Goal: Transaction & Acquisition: Purchase product/service

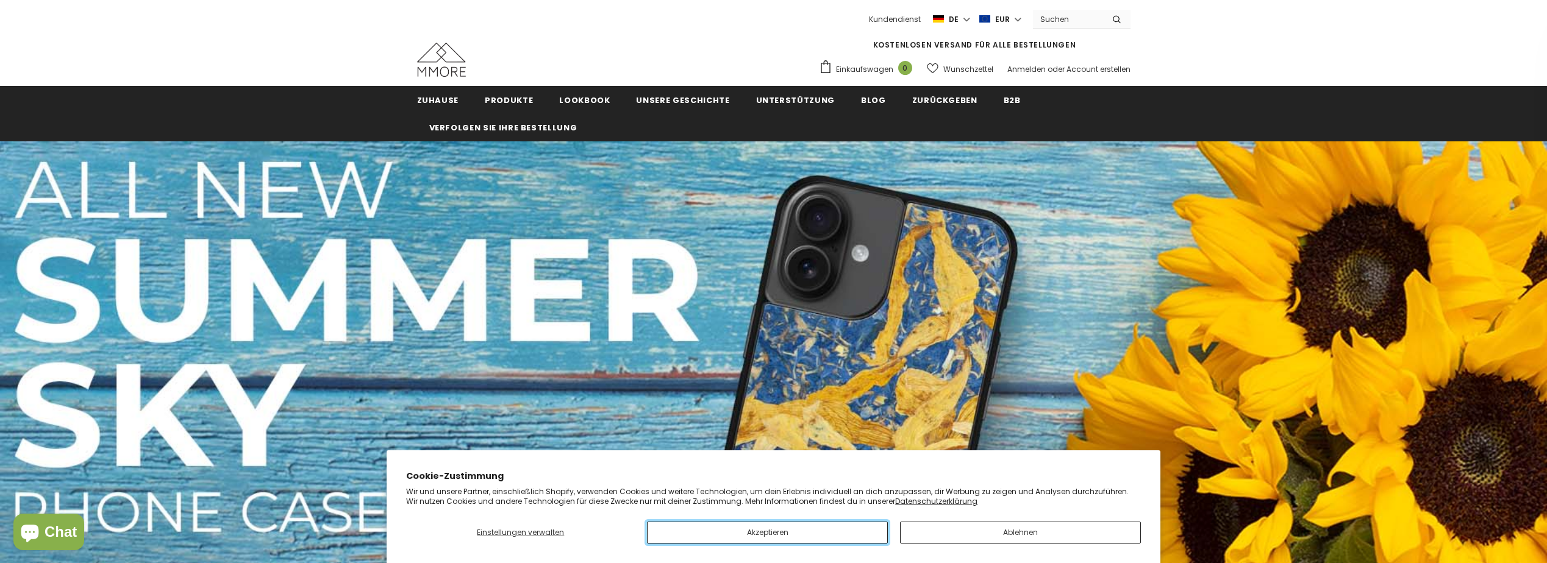
click at [810, 527] on button "Akzeptieren" at bounding box center [767, 533] width 241 height 22
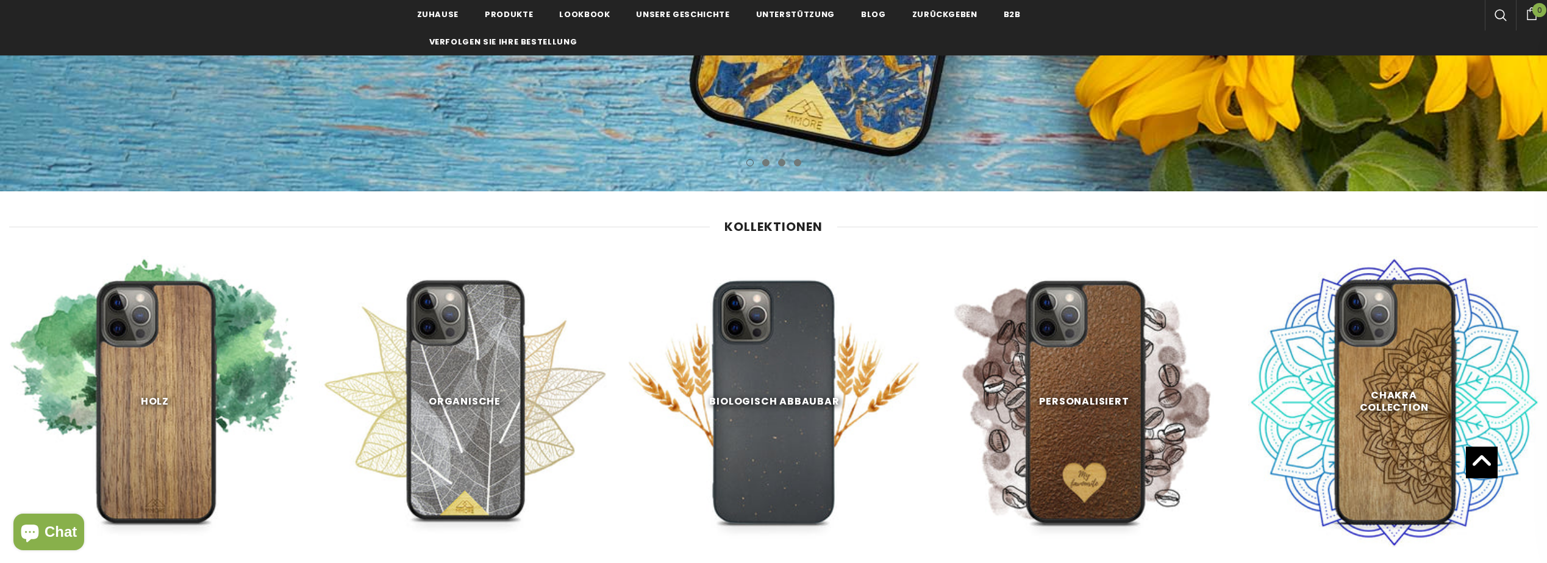
scroll to position [549, 0]
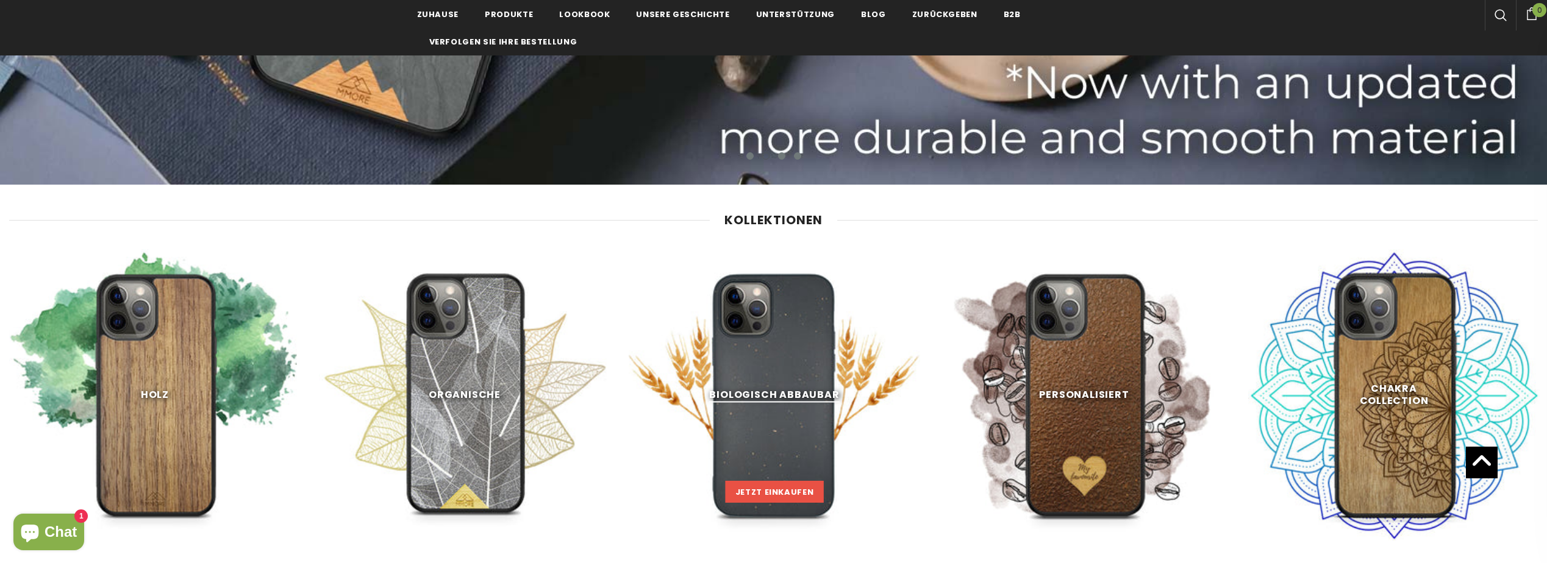
click at [788, 485] on link "Jetzt einkaufen" at bounding box center [774, 492] width 98 height 22
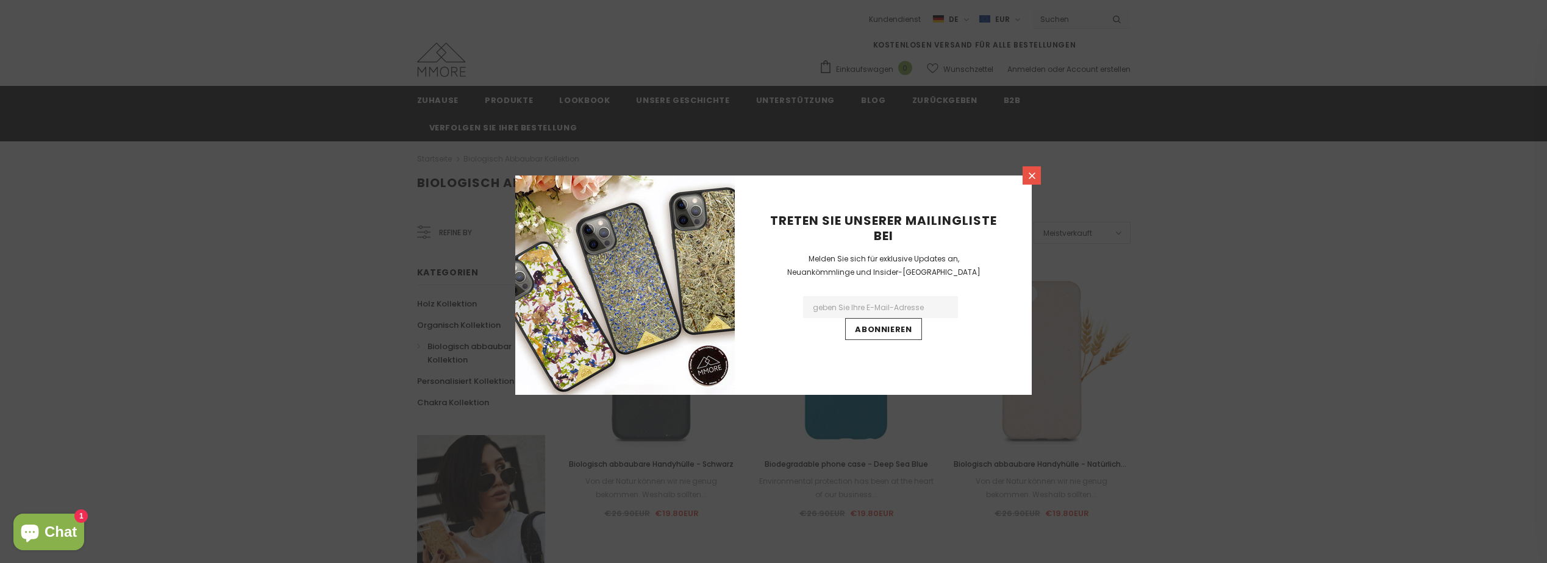
click at [1035, 174] on icon at bounding box center [1032, 176] width 10 height 10
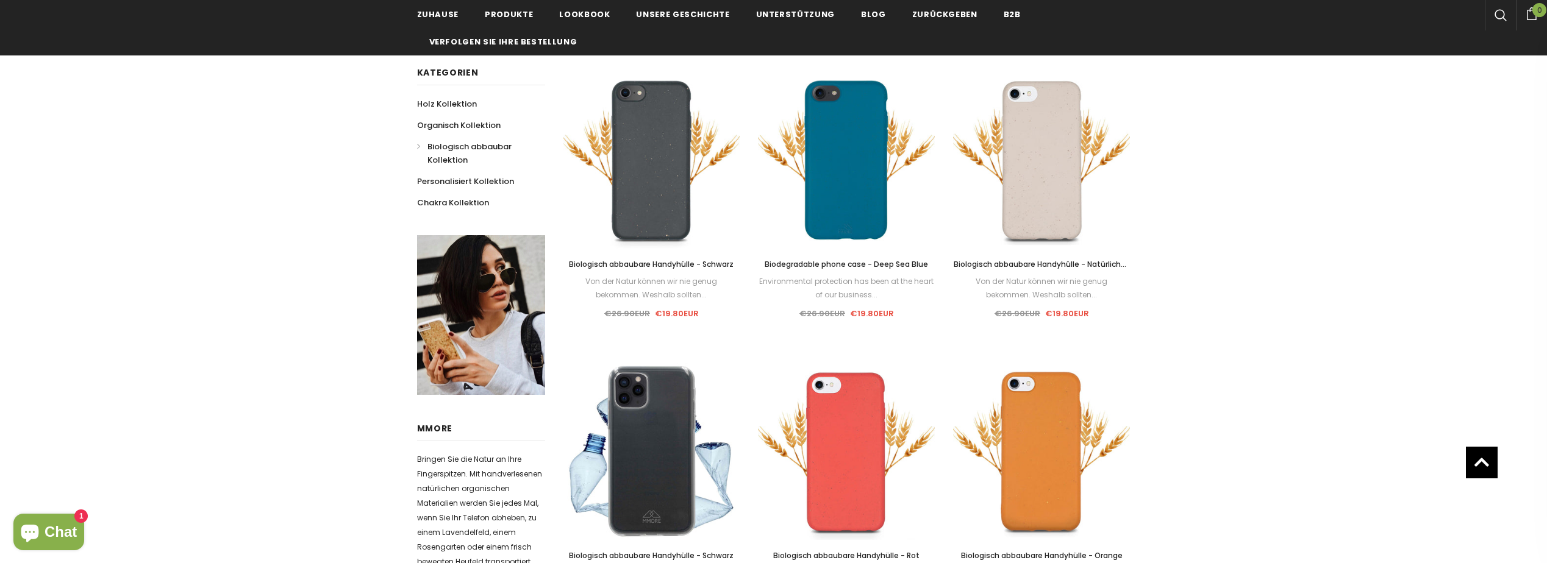
scroll to position [183, 0]
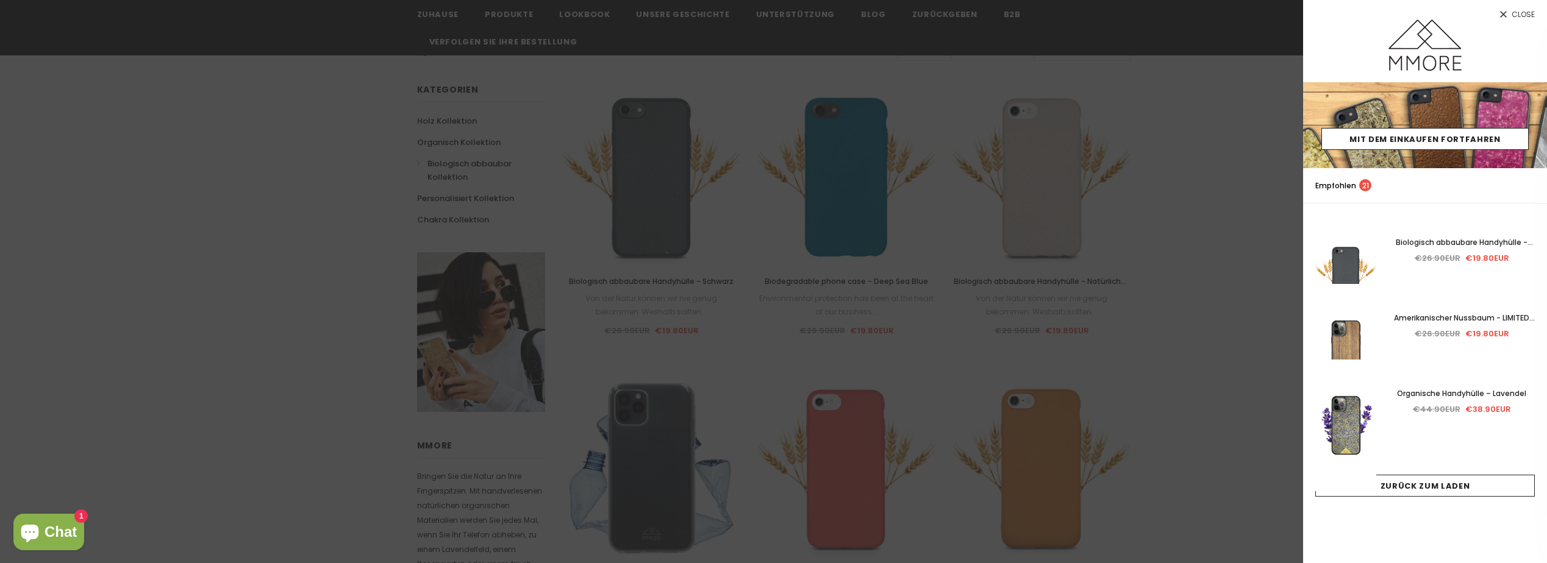
click at [841, 299] on div at bounding box center [773, 281] width 1547 height 563
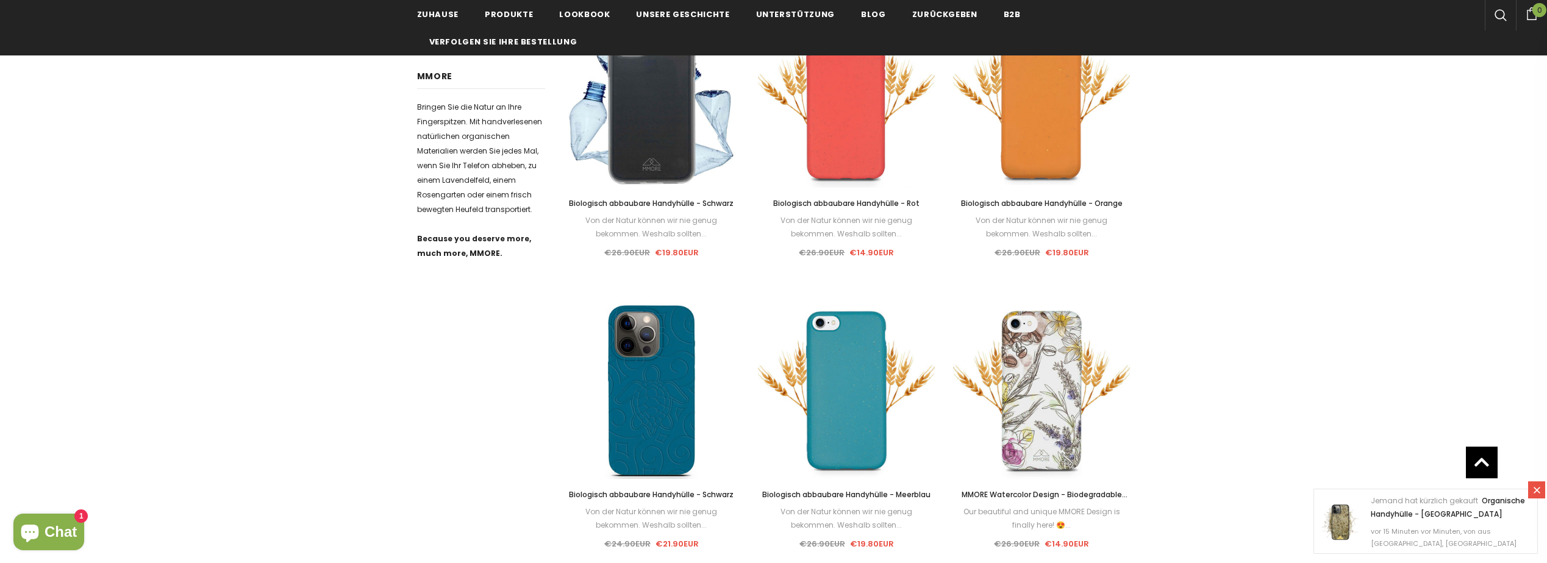
scroll to position [549, 0]
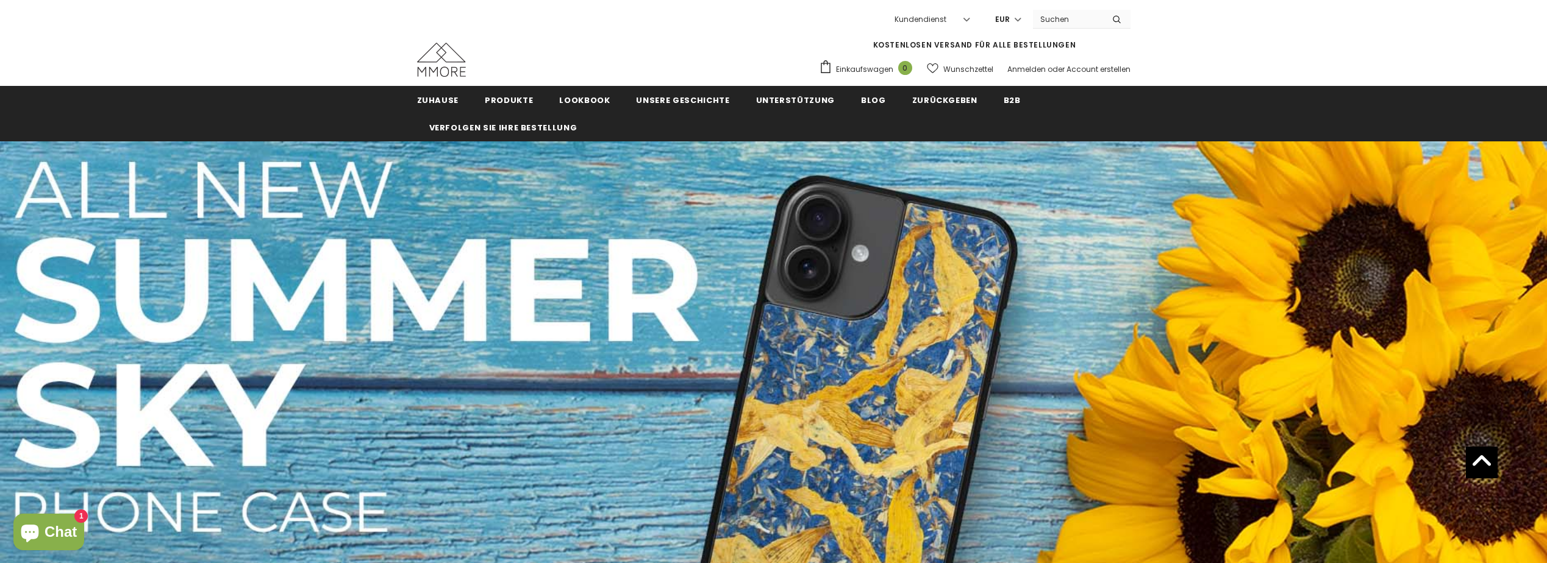
scroll to position [549, 0]
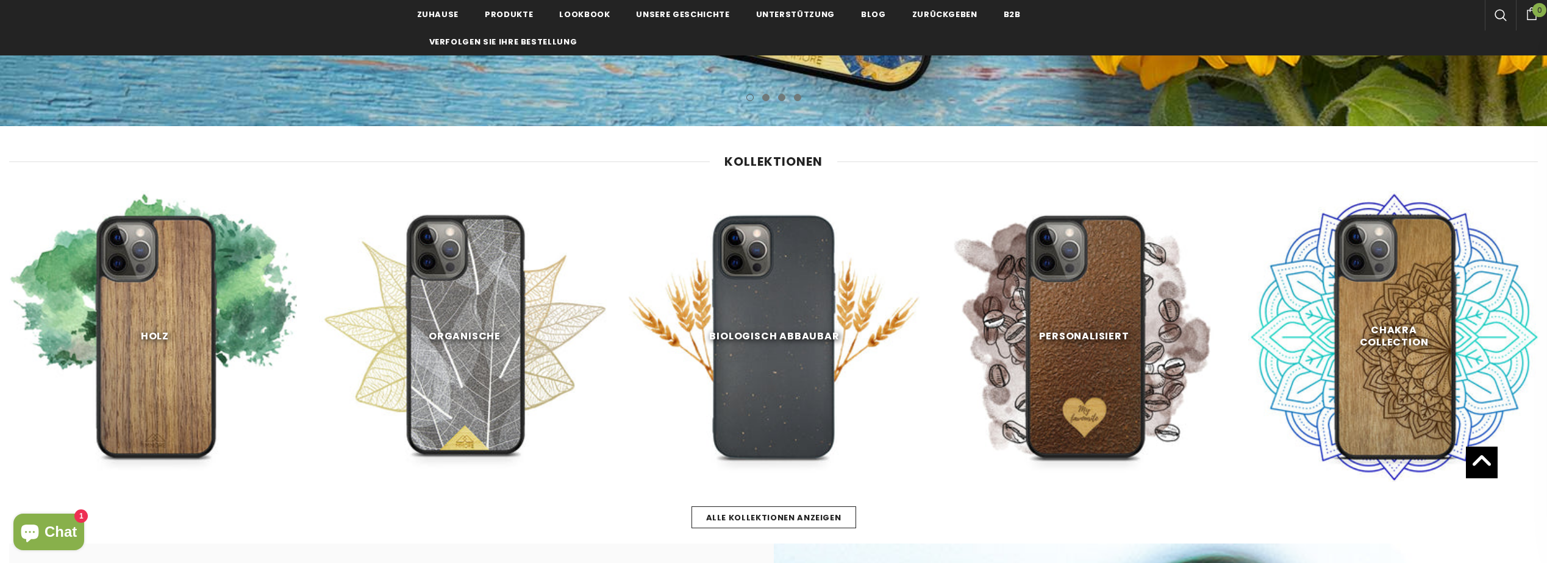
scroll to position [610, 0]
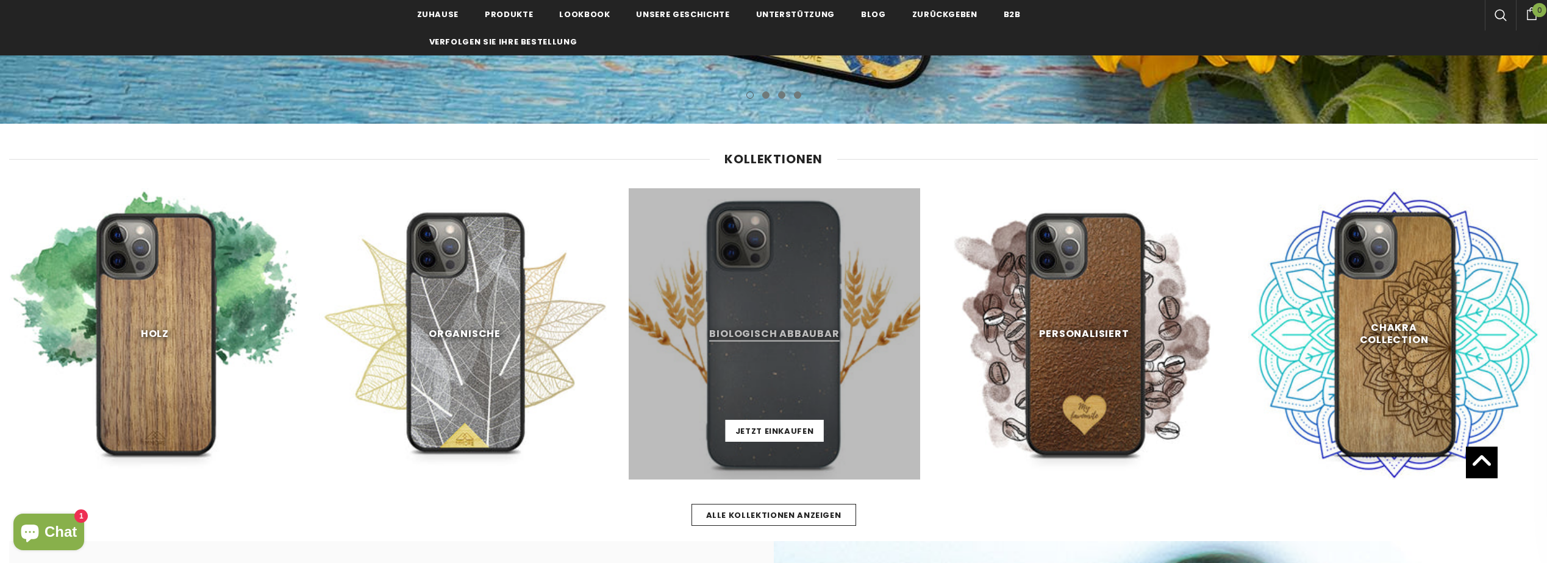
click at [786, 321] on link at bounding box center [774, 333] width 291 height 291
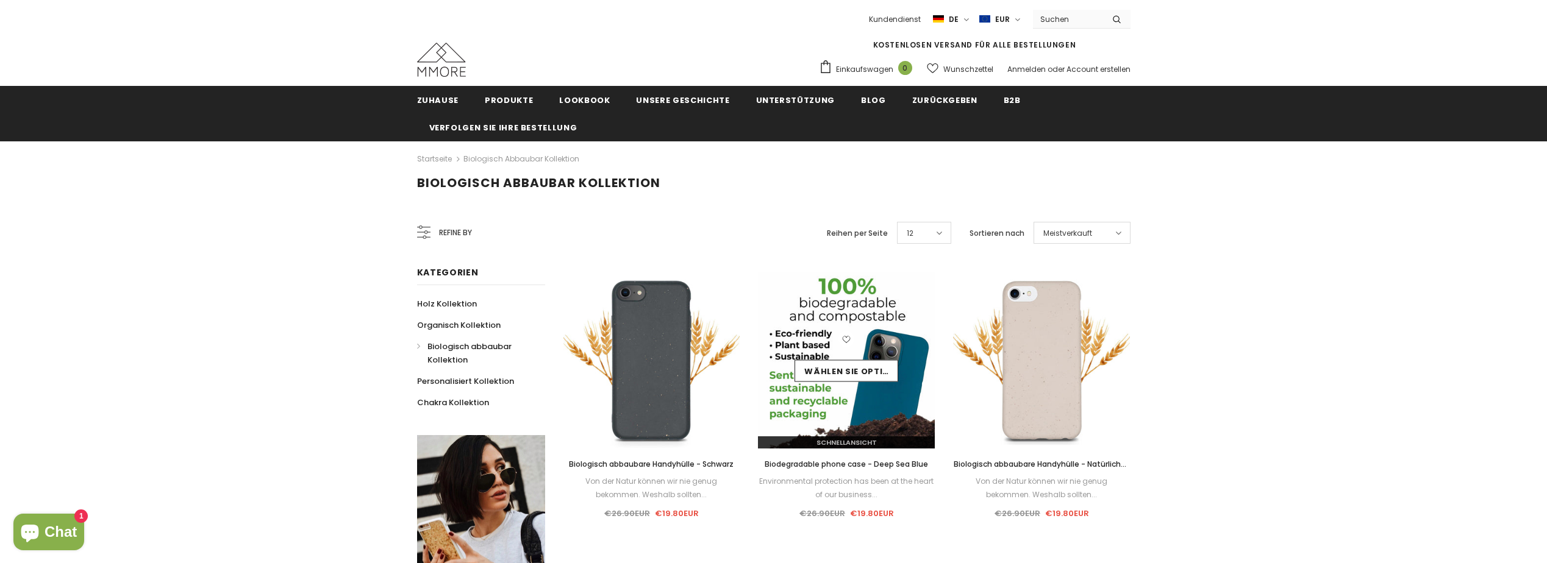
scroll to position [244, 0]
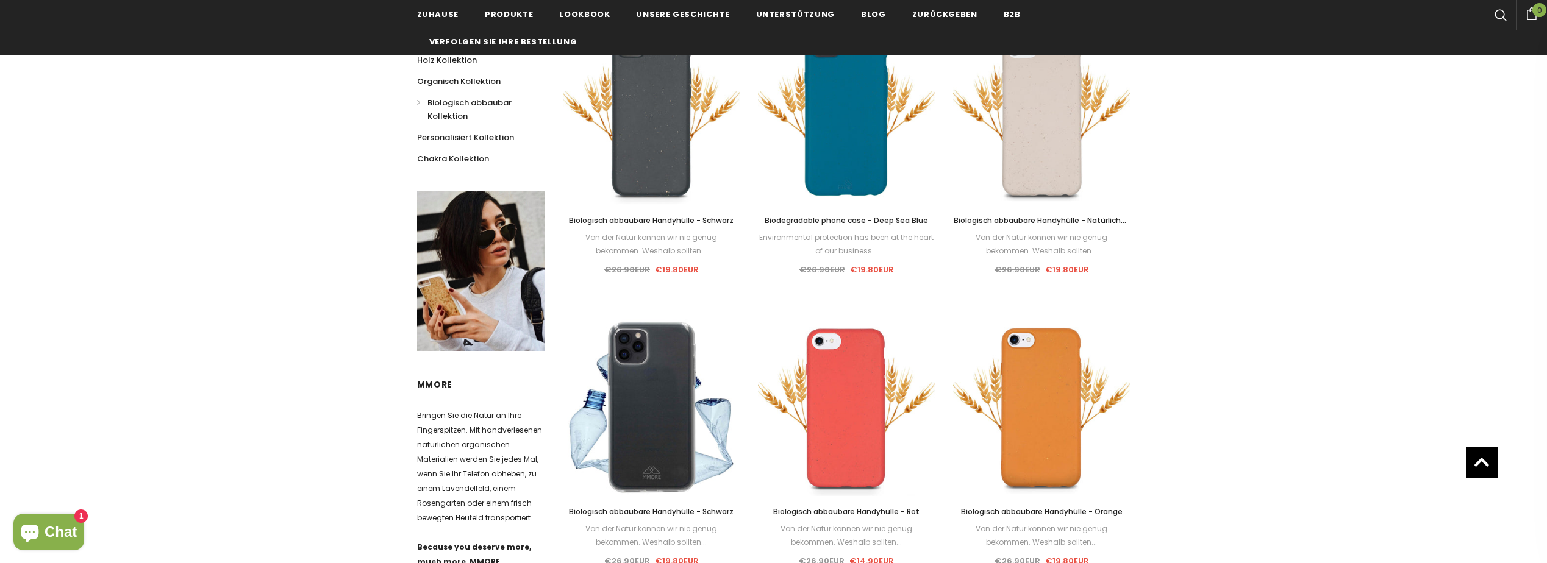
click at [664, 281] on div "Verkauf Wählen Sie Optionen Schnellansicht Biologisch abbaubare Handyhülle - Sc…" at bounding box center [651, 155] width 195 height 255
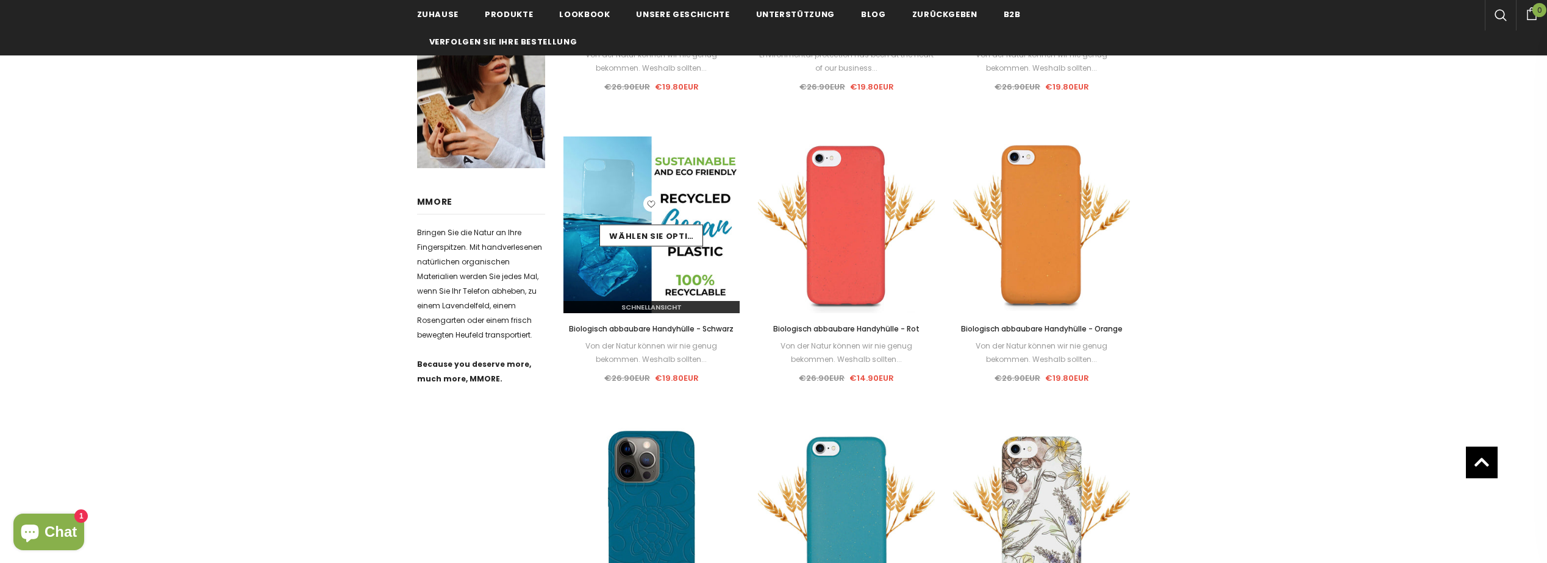
click at [662, 284] on img at bounding box center [651, 225] width 177 height 177
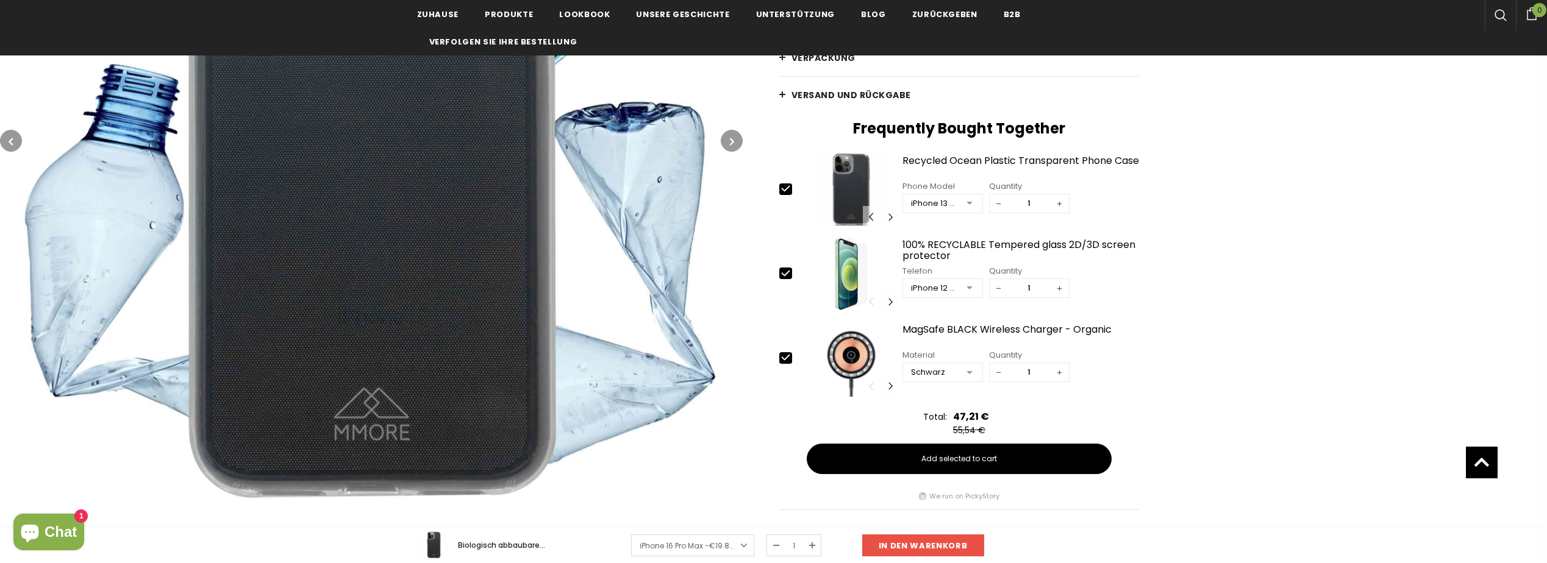
scroll to position [366, 0]
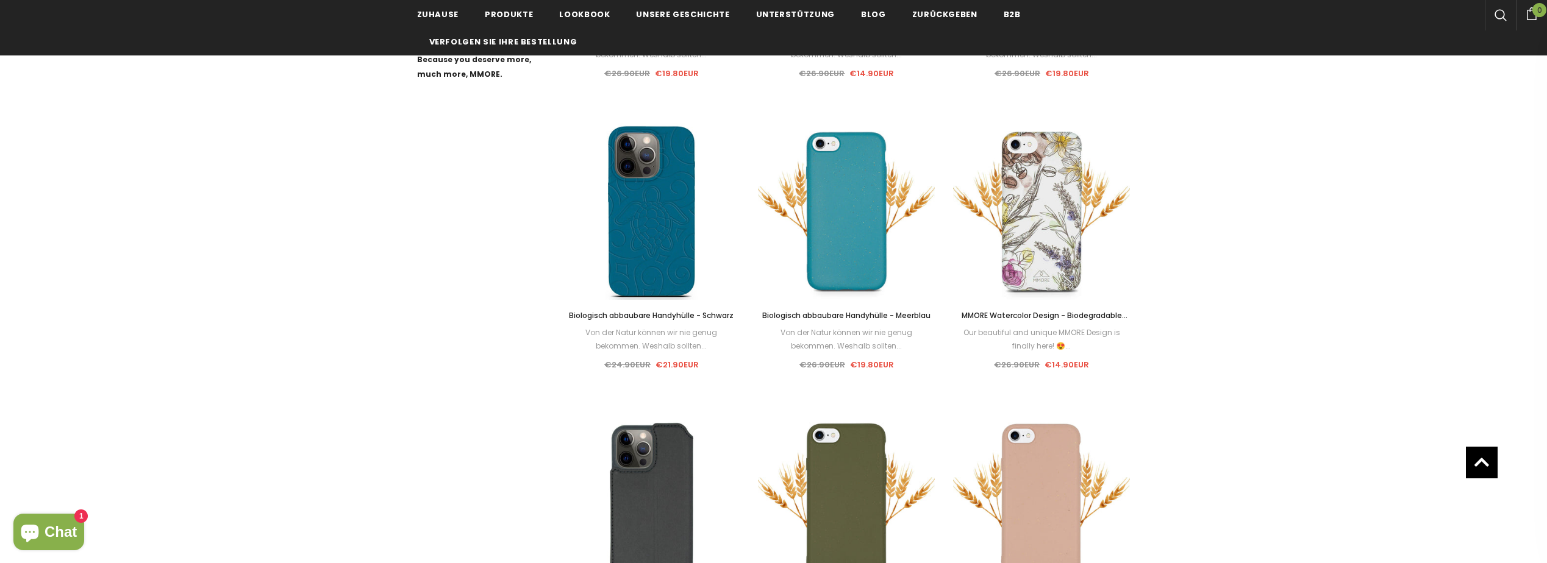
scroll to position [1036, 0]
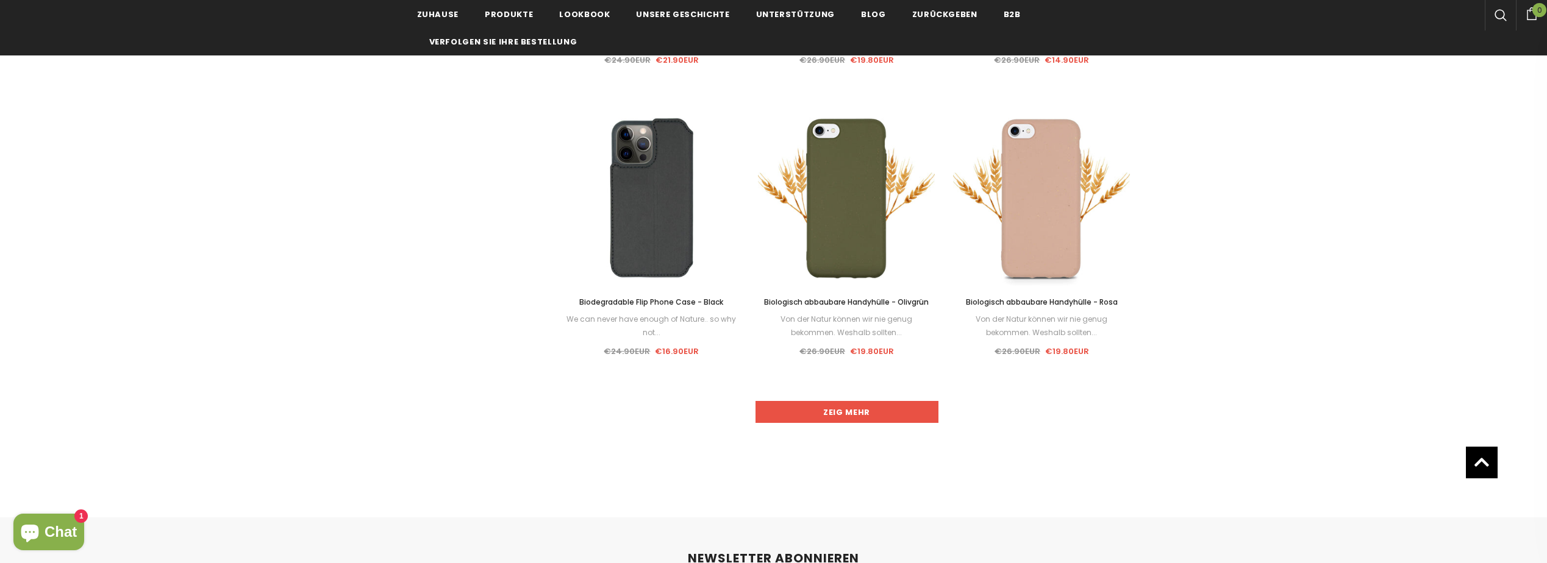
click at [887, 403] on link "Zeig mehr" at bounding box center [846, 412] width 183 height 22
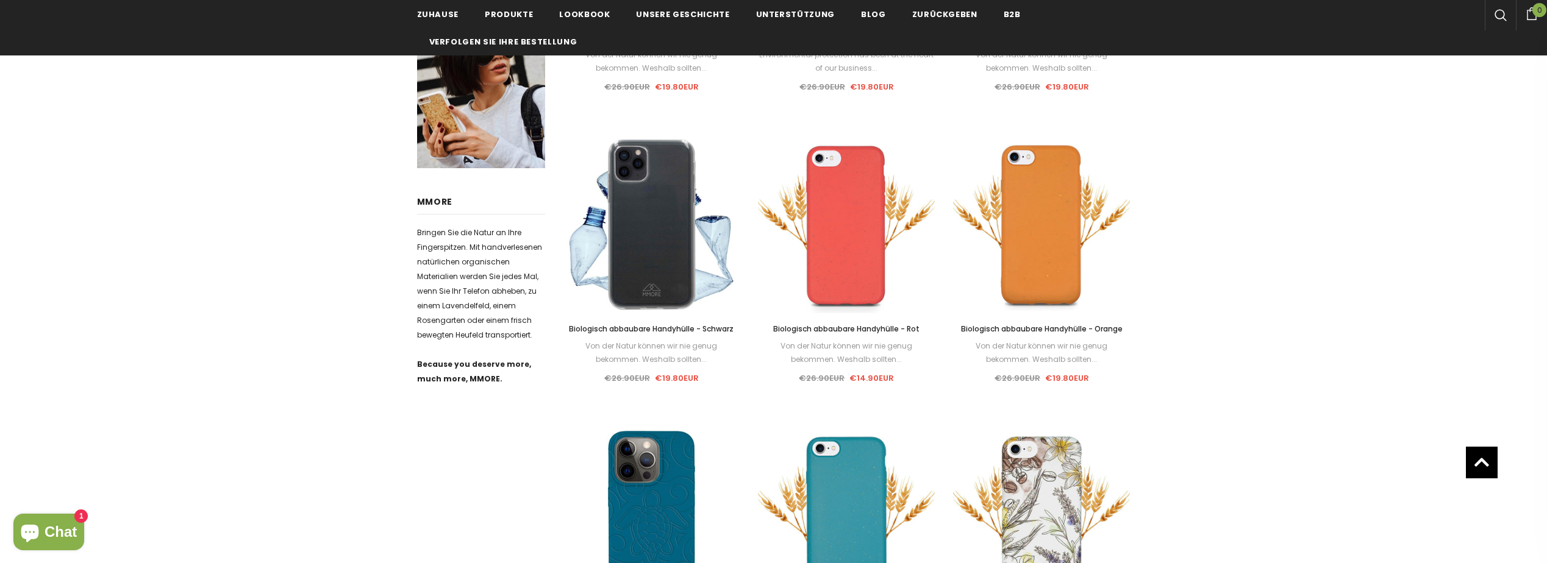
scroll to position [61, 0]
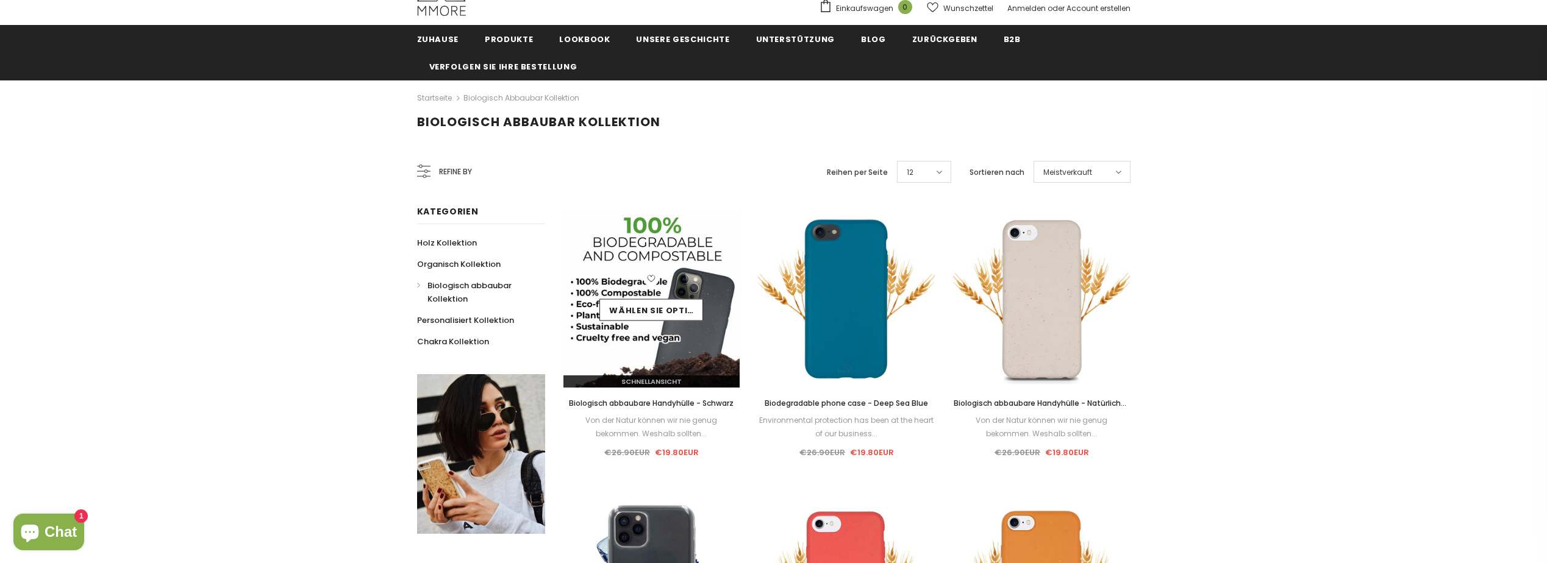
click at [657, 324] on div "Wählen Sie Optionen" at bounding box center [651, 299] width 177 height 58
click at [646, 303] on link "Wählen Sie Optionen" at bounding box center [651, 310] width 104 height 22
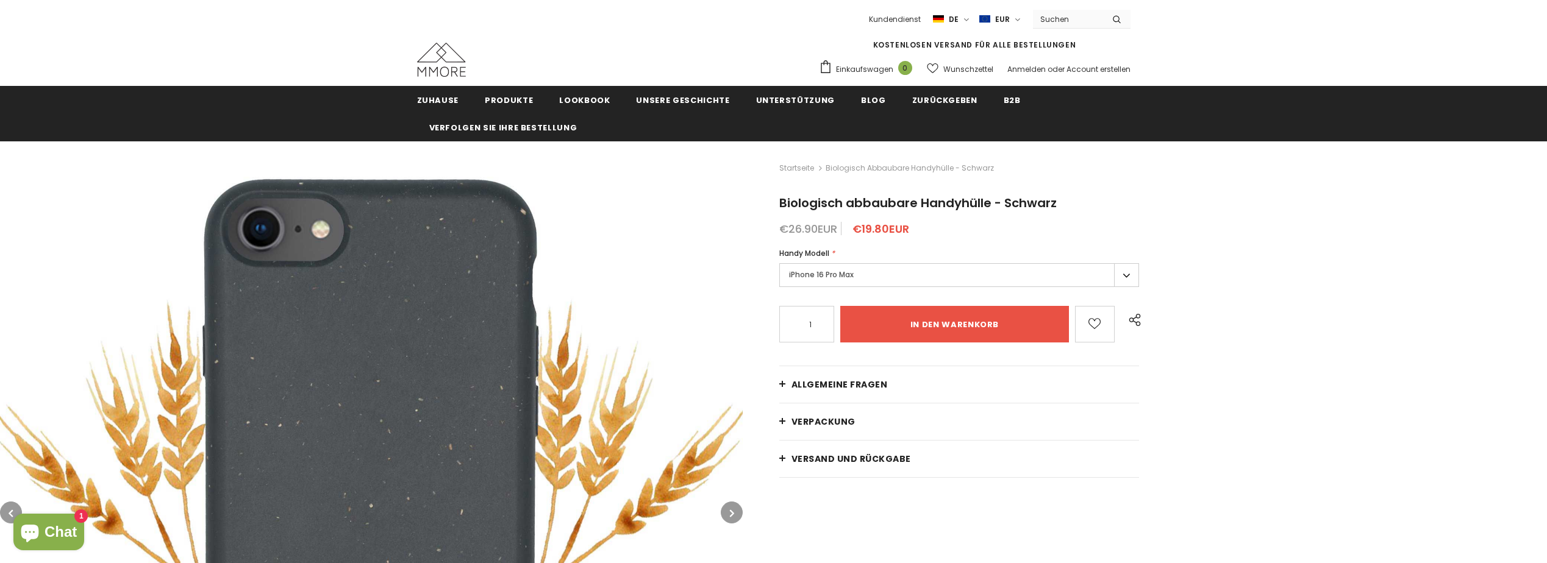
click at [833, 277] on label "iPhone 16 Pro Max" at bounding box center [959, 275] width 360 height 24
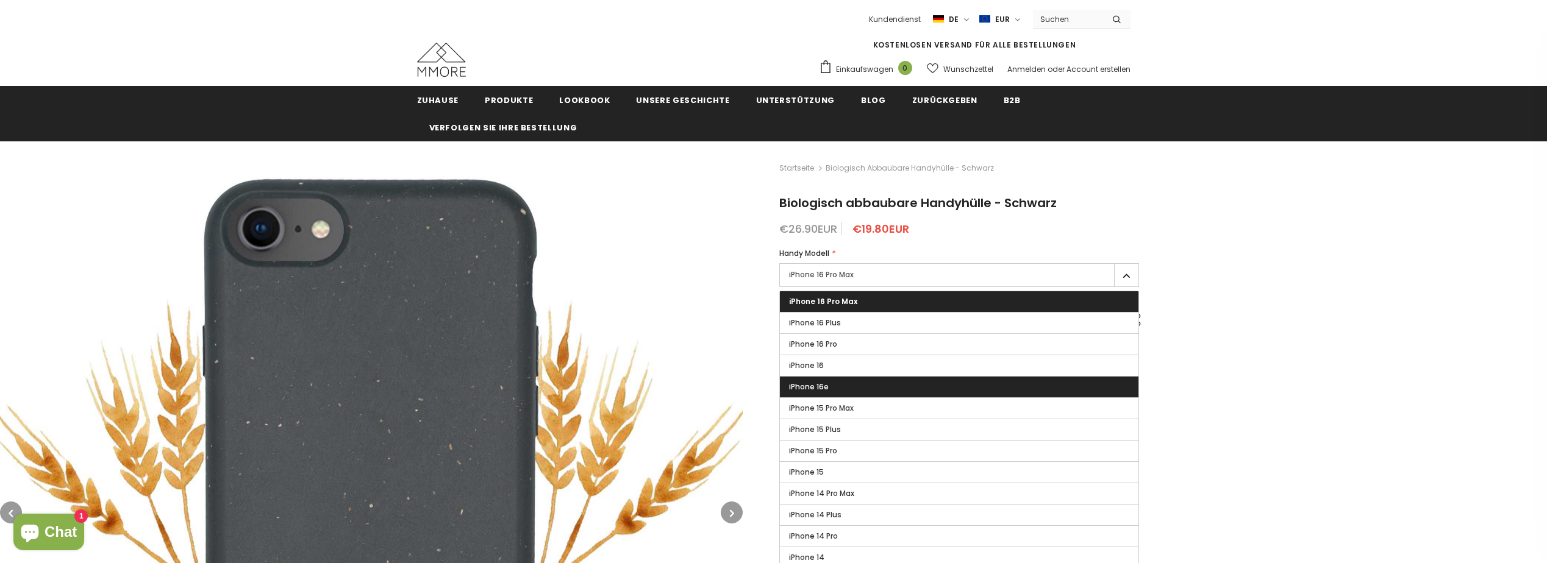
click at [833, 380] on label "iPhone 16e" at bounding box center [959, 387] width 359 height 21
click at [0, 0] on input "iPhone 16e" at bounding box center [0, 0] width 0 height 0
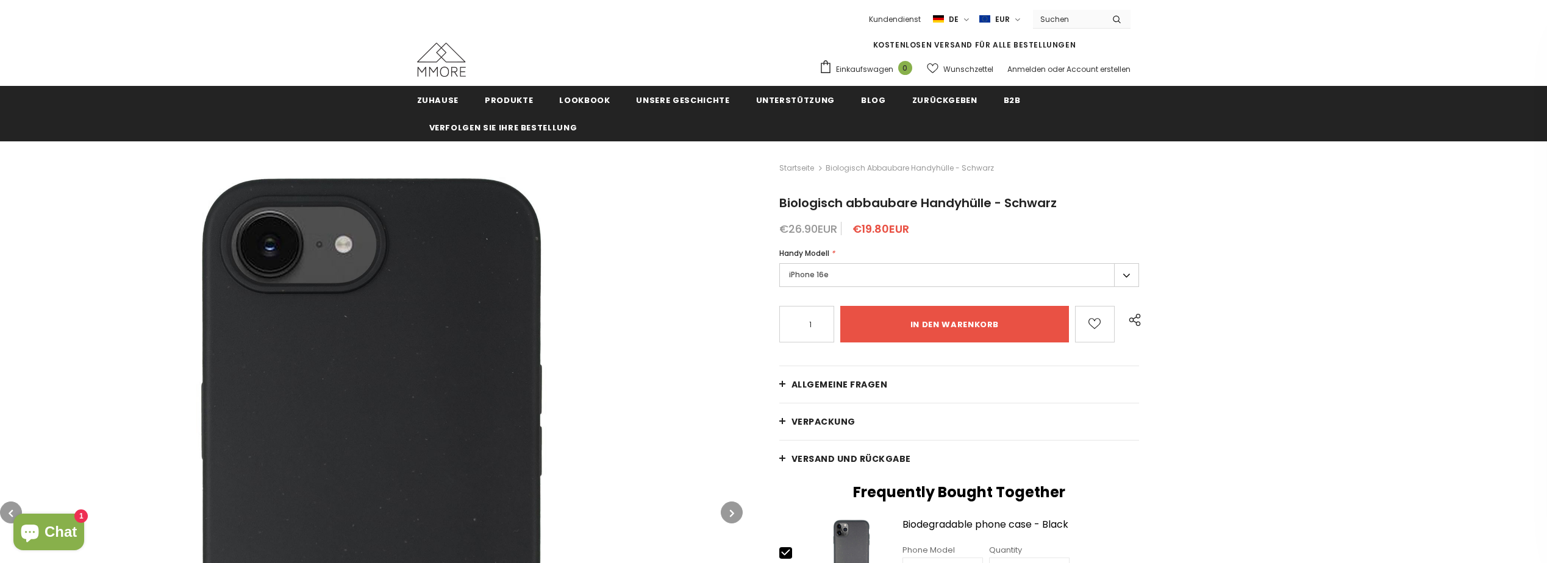
click at [1308, 334] on div "Startseite Biologisch abbaubare Handyhülle - [PERSON_NAME] Biologisch abbaubare…" at bounding box center [1145, 521] width 804 height 761
click at [1261, 262] on div "Startseite Biologisch abbaubare Handyhülle - [PERSON_NAME] Biologisch abbaubare…" at bounding box center [1145, 521] width 804 height 761
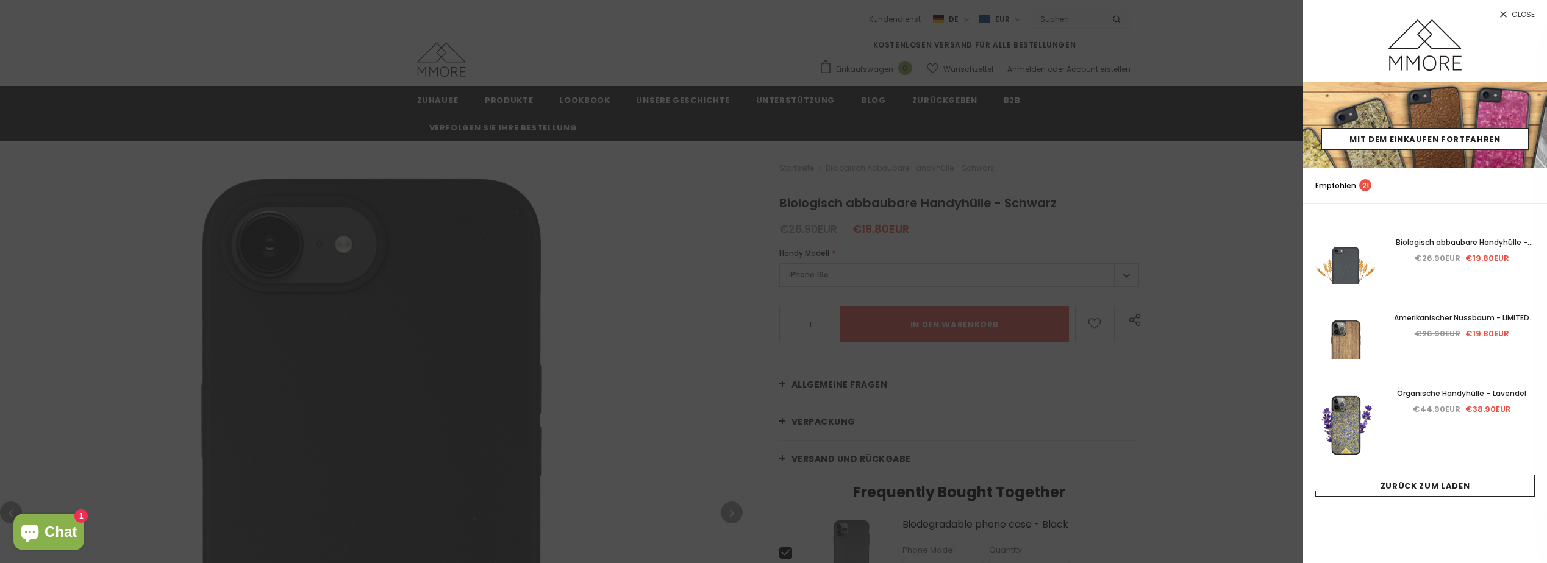
click at [1525, 7] on link "Close" at bounding box center [1425, 10] width 244 height 20
click at [1068, 378] on div at bounding box center [773, 281] width 1547 height 563
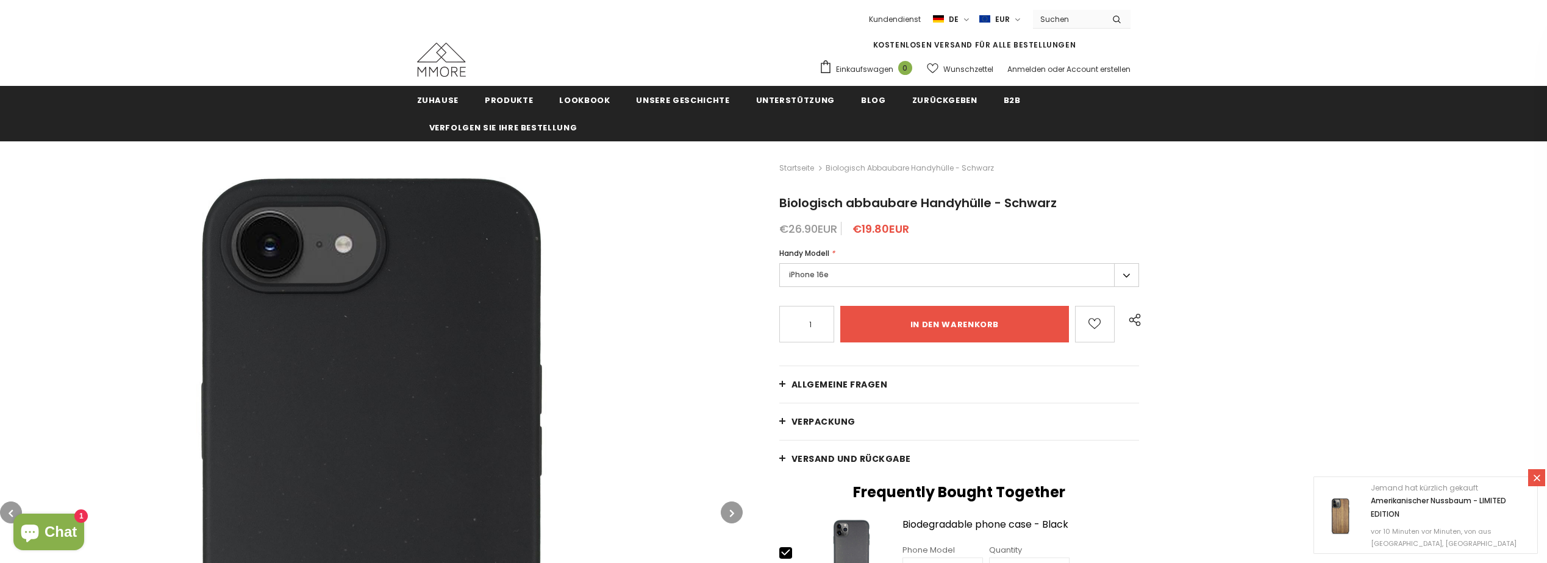
click at [893, 282] on label "iPhone 16e" at bounding box center [959, 275] width 360 height 24
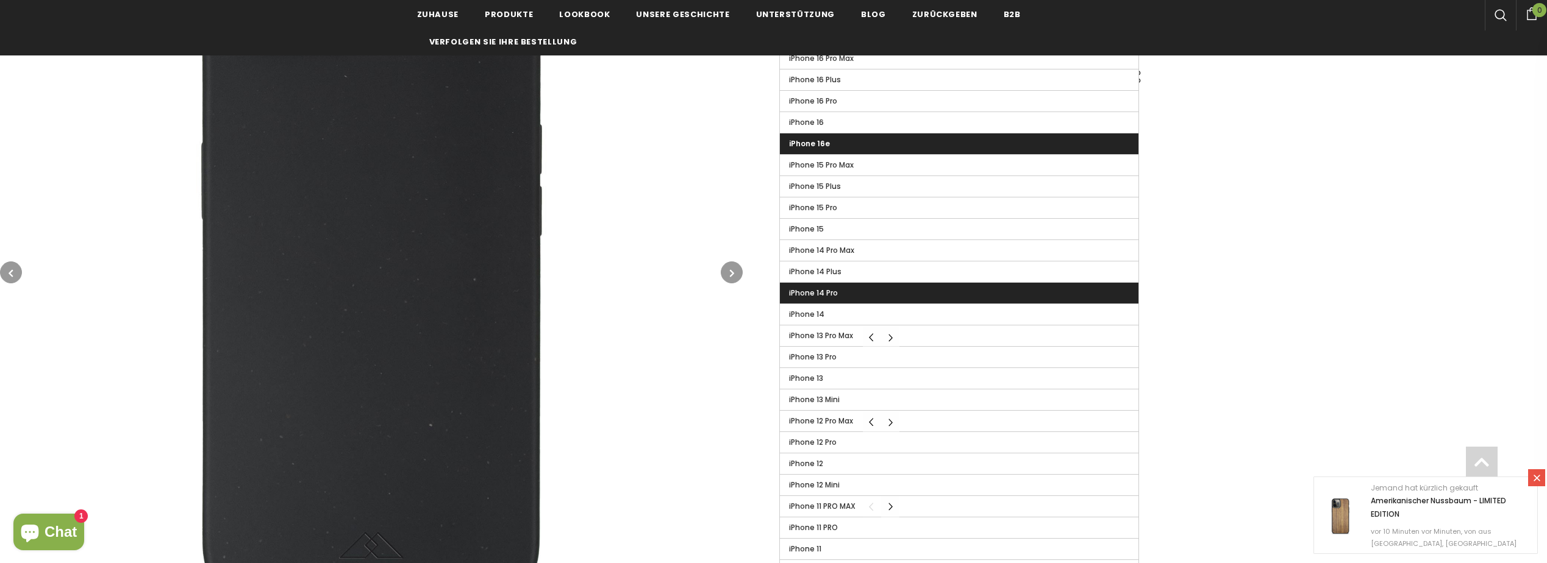
scroll to position [244, 0]
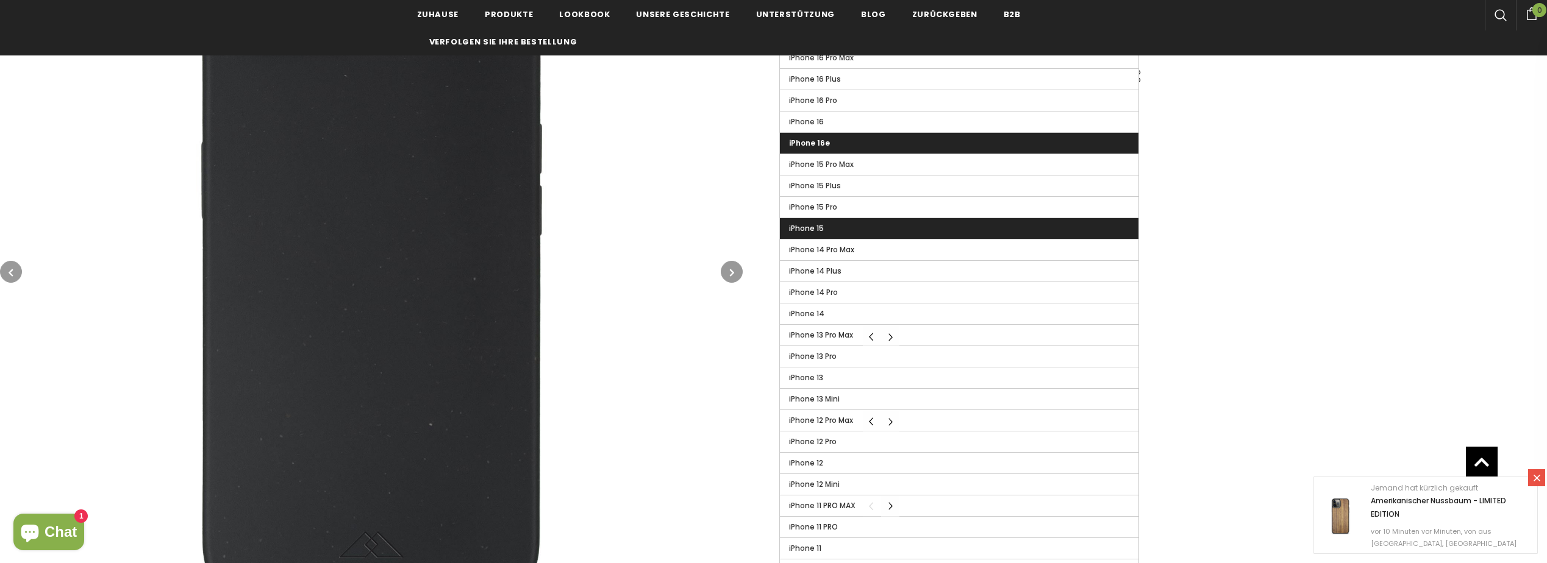
click at [839, 228] on label "iPhone 15" at bounding box center [959, 228] width 359 height 21
click at [0, 0] on input "iPhone 15" at bounding box center [0, 0] width 0 height 0
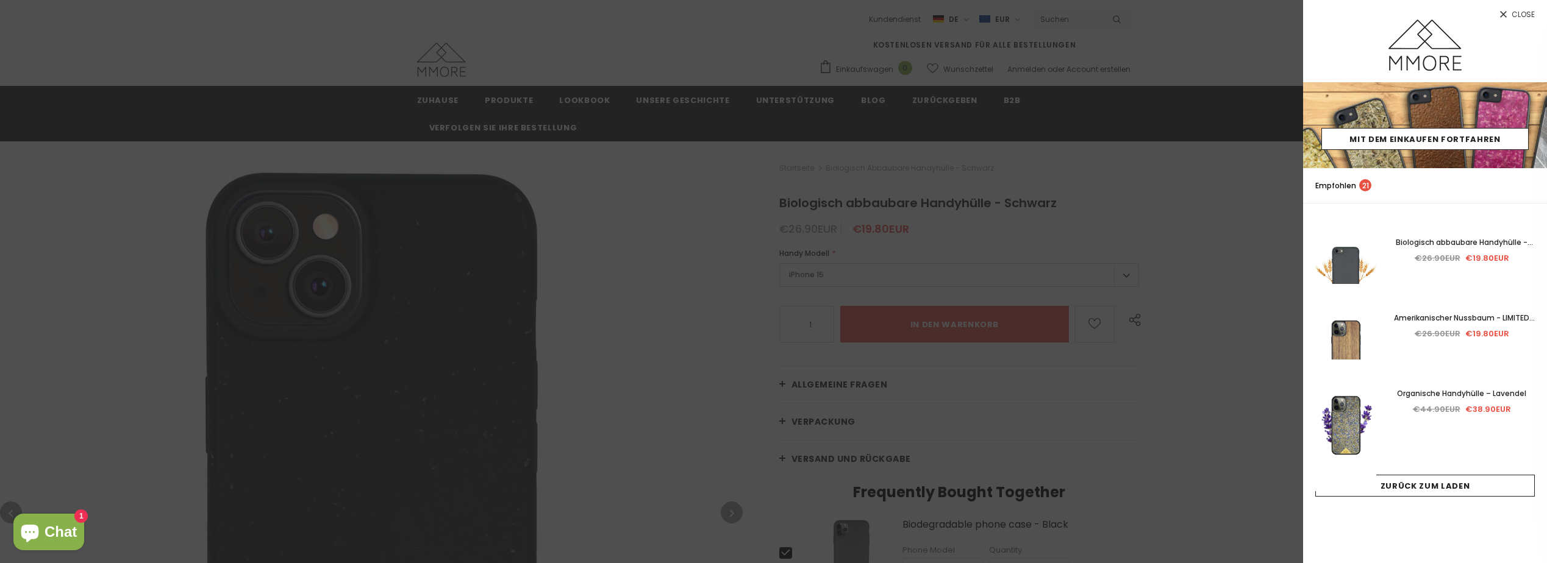
click at [738, 376] on div at bounding box center [773, 281] width 1547 height 563
